Goal: Find specific page/section

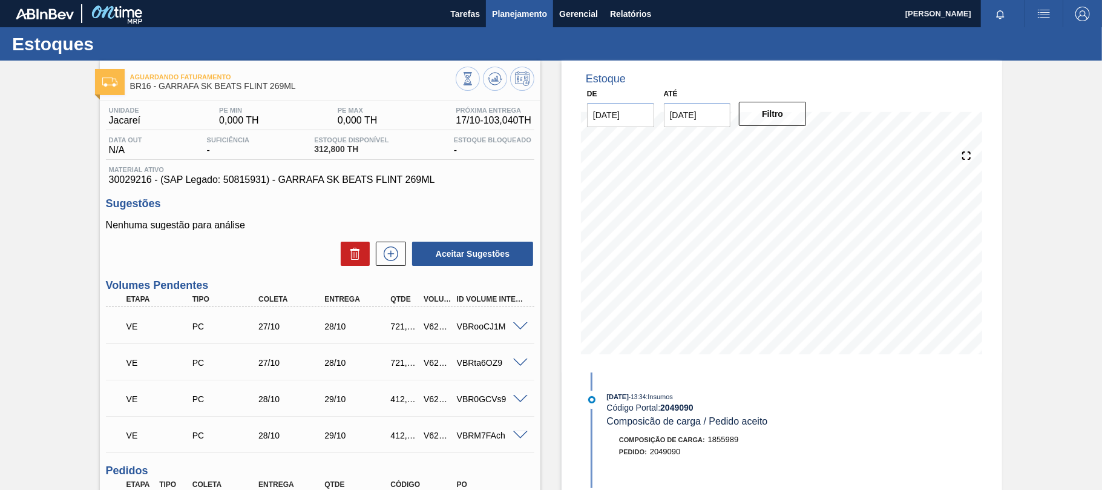
click at [524, 15] on span "Planejamento" at bounding box center [519, 14] width 55 height 15
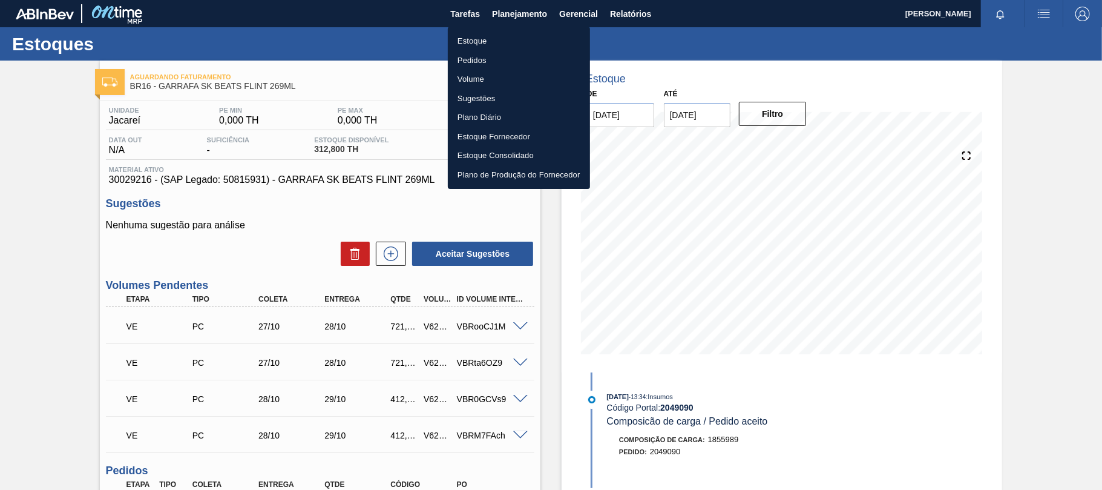
click at [487, 42] on li "Estoque" at bounding box center [519, 40] width 142 height 19
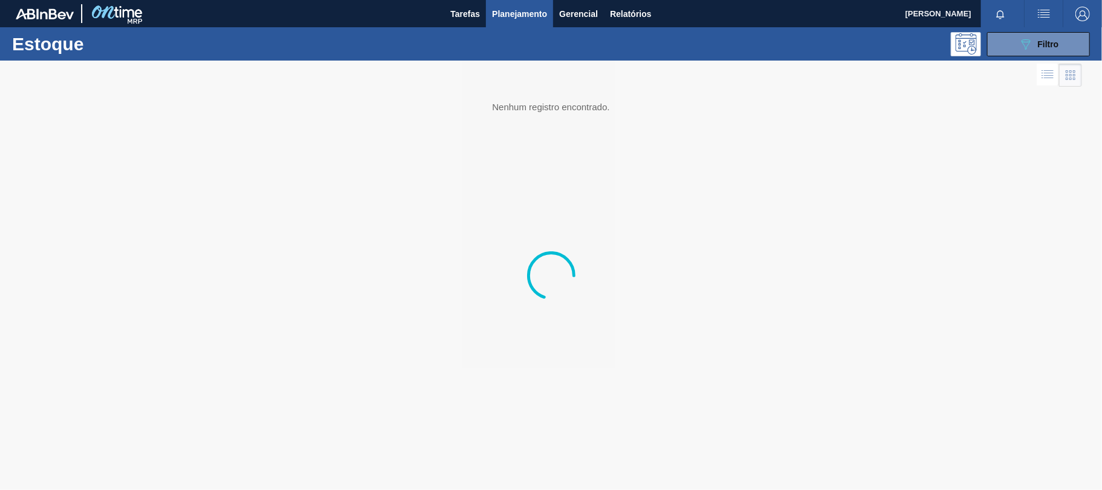
drag, startPoint x: 1061, startPoint y: 44, endPoint x: 983, endPoint y: 163, distance: 142.2
click at [1060, 44] on button "089F7B8B-B2A5-4AFE-B5C0-19BA573D28AC Filtro" at bounding box center [1038, 44] width 103 height 24
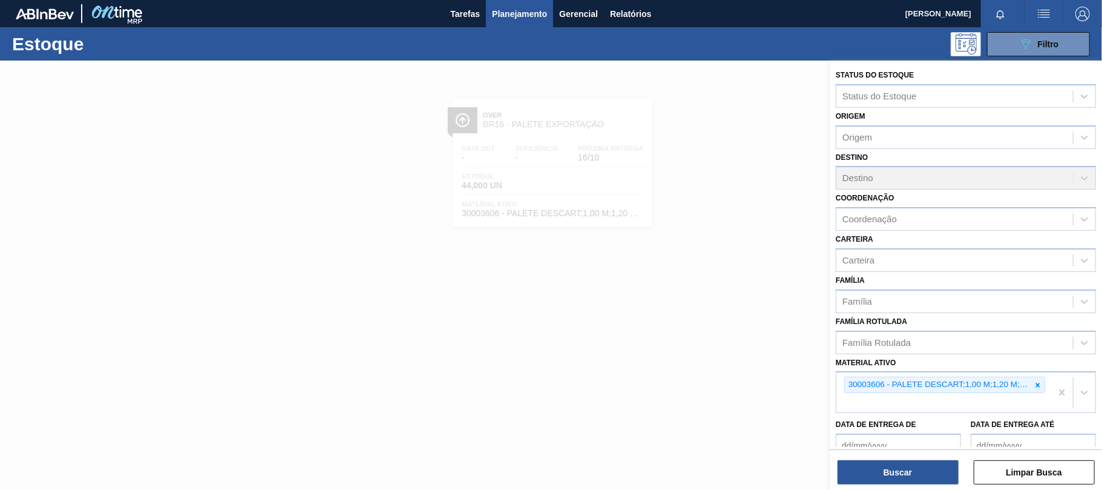
click at [1036, 385] on icon at bounding box center [1038, 385] width 8 height 8
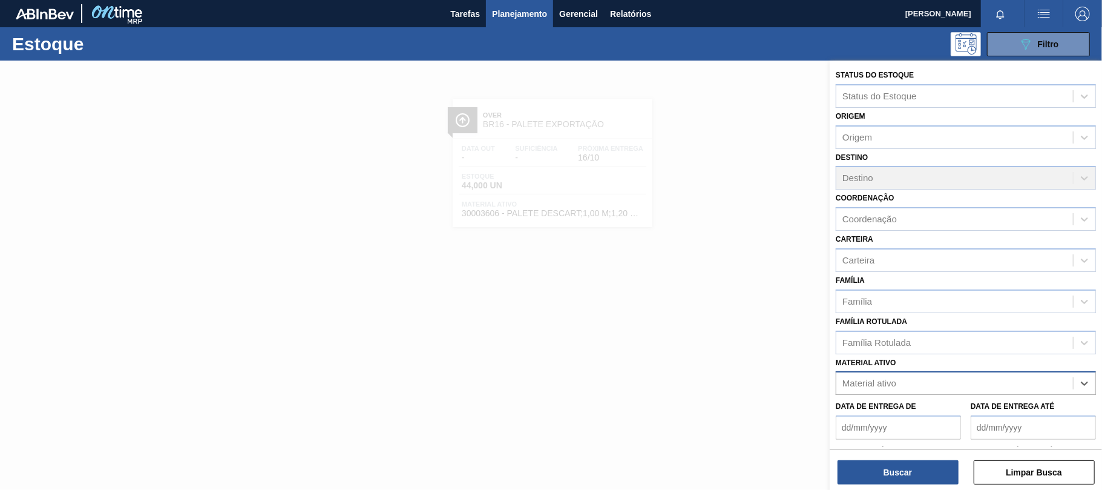
paste ativo "30007850"
type ativo "30007850"
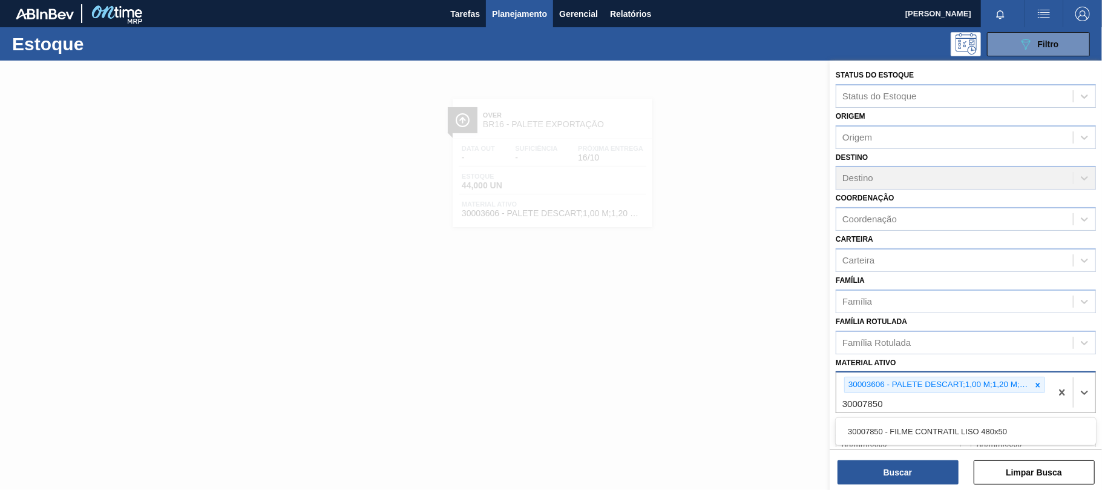
click at [1037, 383] on icon at bounding box center [1038, 385] width 4 height 4
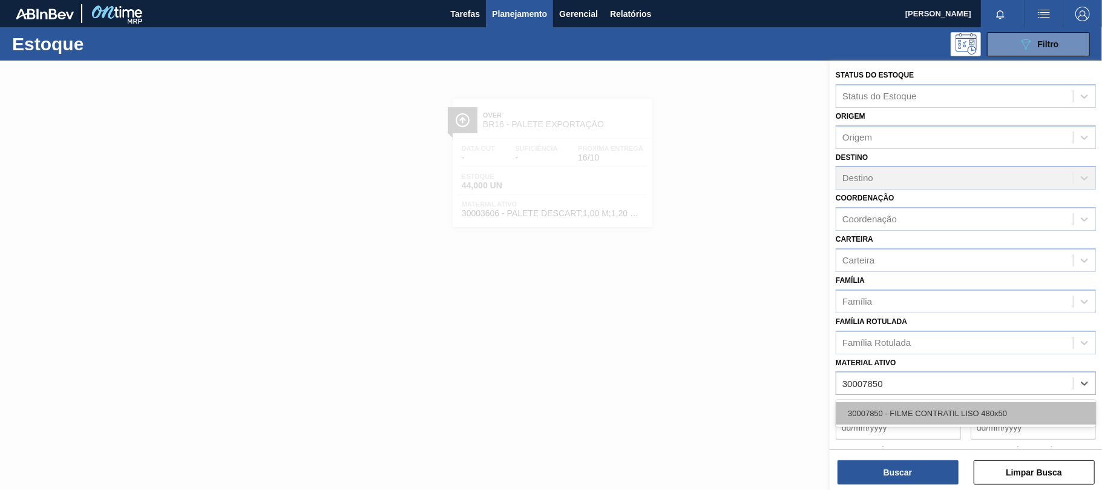
click at [930, 413] on div "30007850 - FILME CONTRATIL LISO 480x50" at bounding box center [966, 413] width 260 height 22
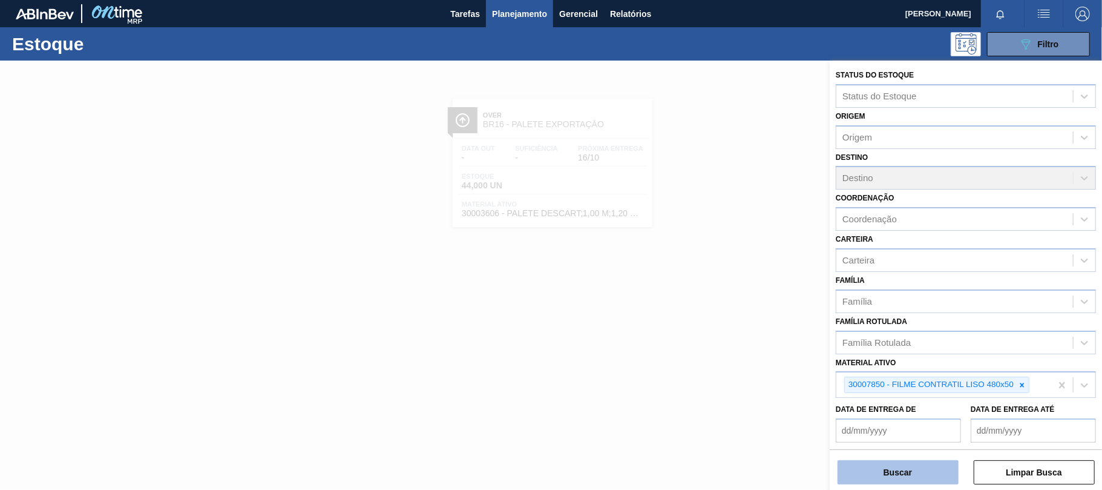
click at [885, 481] on button "Buscar" at bounding box center [898, 472] width 121 height 24
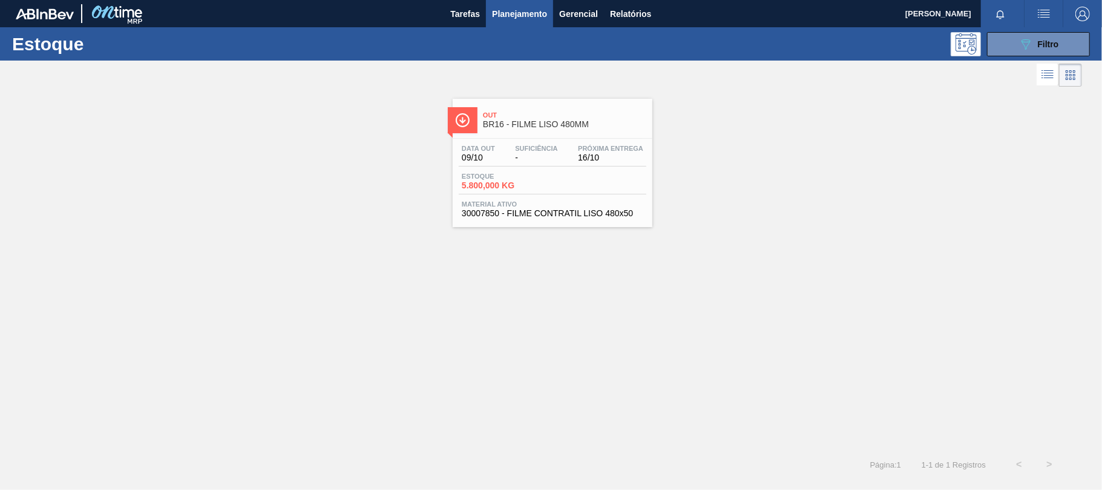
click at [579, 227] on div "Out BR16 - FILME LISO 480MM Data out 09/10 Suficiência - Próxima Entrega 16/10 …" at bounding box center [553, 163] width 200 height 128
